Goal: Task Accomplishment & Management: Manage account settings

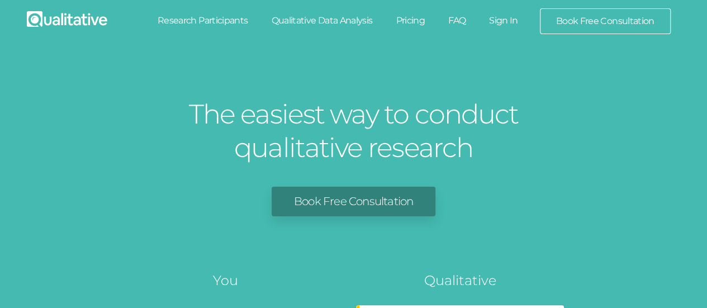
click at [507, 22] on link "Sign In" at bounding box center [503, 20] width 53 height 25
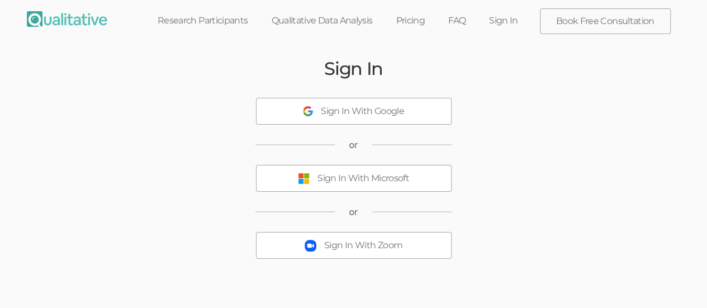
click at [408, 173] on div "Sign In With Microsoft" at bounding box center [363, 178] width 92 height 13
click at [382, 184] on button "Sign In With Microsoft" at bounding box center [354, 178] width 196 height 27
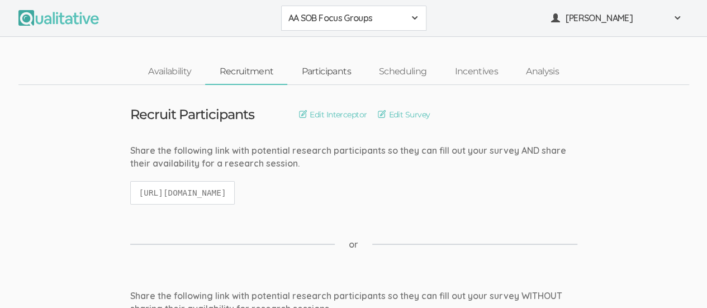
click at [338, 75] on link "Participants" at bounding box center [325, 72] width 77 height 24
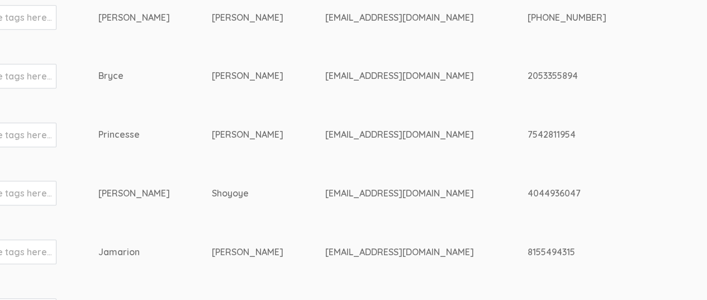
scroll to position [469, 89]
drag, startPoint x: 476, startPoint y: 18, endPoint x: 549, endPoint y: 18, distance: 72.7
click at [549, 18] on div "[PHONE_NUMBER]" at bounding box center [621, 17] width 186 height 13
drag, startPoint x: 476, startPoint y: 73, endPoint x: 535, endPoint y: 80, distance: 59.7
click at [535, 80] on div "2053355894" at bounding box center [621, 75] width 186 height 13
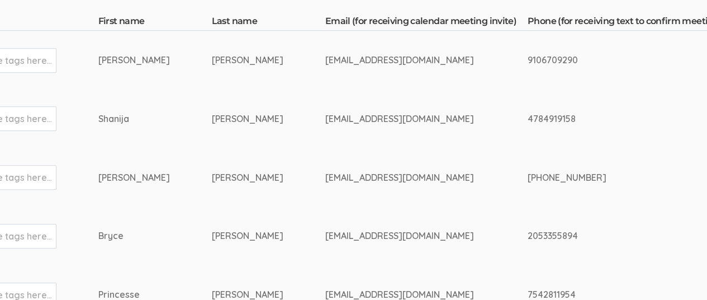
scroll to position [305, 89]
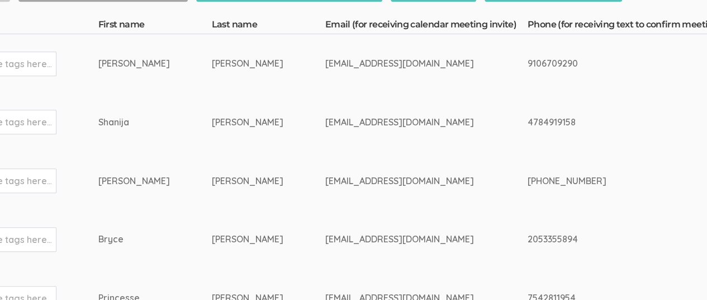
drag, startPoint x: 477, startPoint y: 62, endPoint x: 571, endPoint y: 73, distance: 95.1
click at [571, 73] on td "9106709290" at bounding box center [642, 63] width 228 height 59
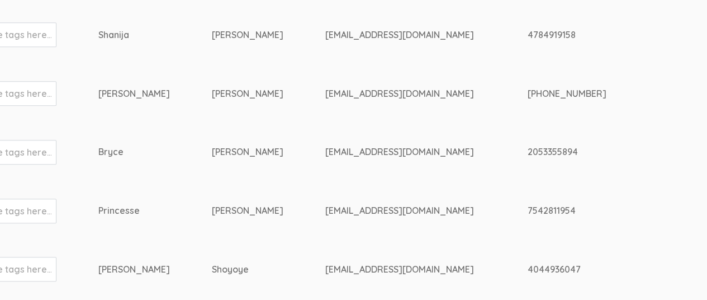
scroll to position [392, 89]
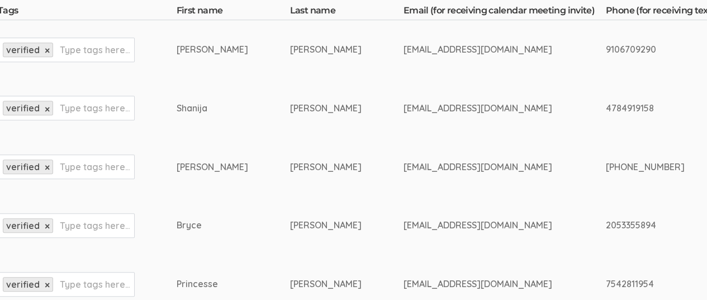
scroll to position [321, 11]
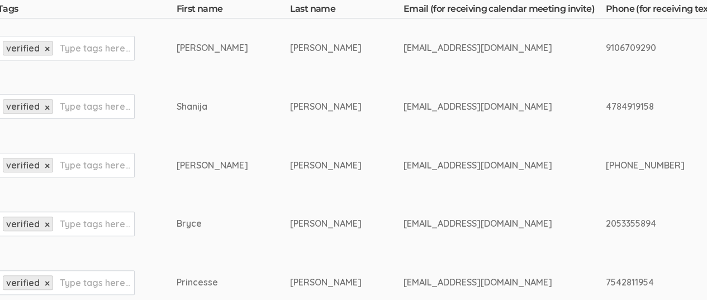
drag, startPoint x: 354, startPoint y: 106, endPoint x: 483, endPoint y: 109, distance: 129.7
click at [483, 109] on div "[EMAIL_ADDRESS][DOMAIN_NAME]" at bounding box center [484, 106] width 160 height 13
copy div "[EMAIL_ADDRESS][DOMAIN_NAME]"
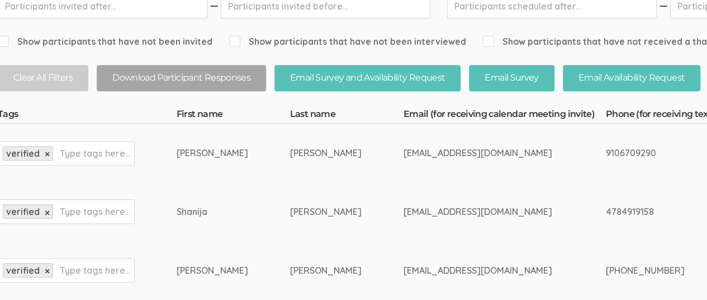
scroll to position [0, 11]
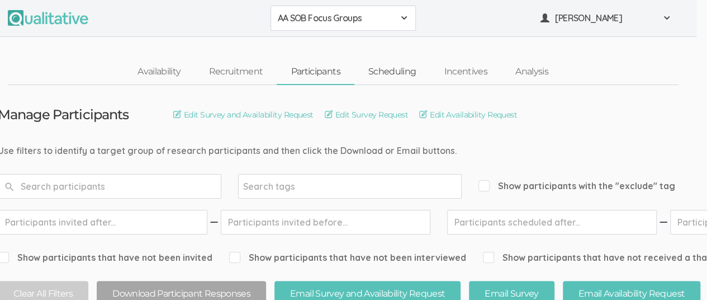
click at [396, 73] on link "Scheduling" at bounding box center [392, 72] width 76 height 24
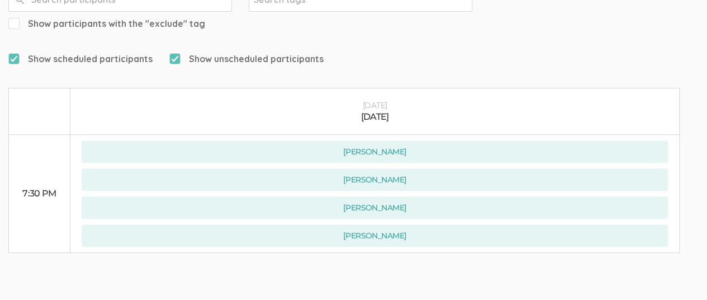
scroll to position [187, 0]
